Goal: Complete application form: Complete application form

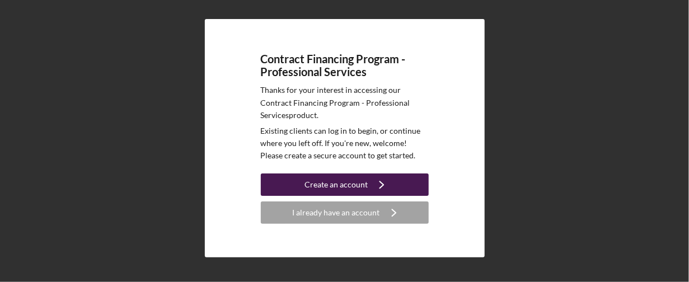
click at [361, 181] on div "Create an account" at bounding box center [336, 185] width 63 height 22
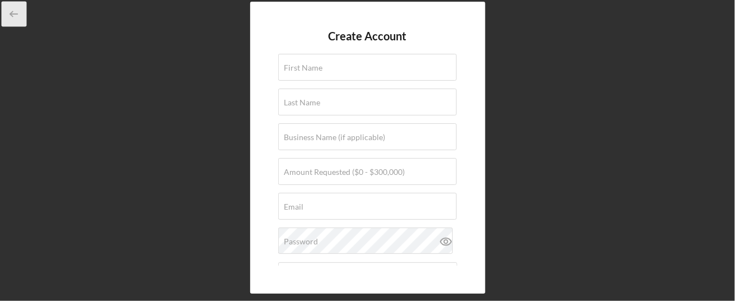
click at [11, 14] on line "button" at bounding box center [14, 14] width 7 height 0
click at [15, 16] on icon "button" at bounding box center [14, 14] width 25 height 25
